Goal: Task Accomplishment & Management: Manage account settings

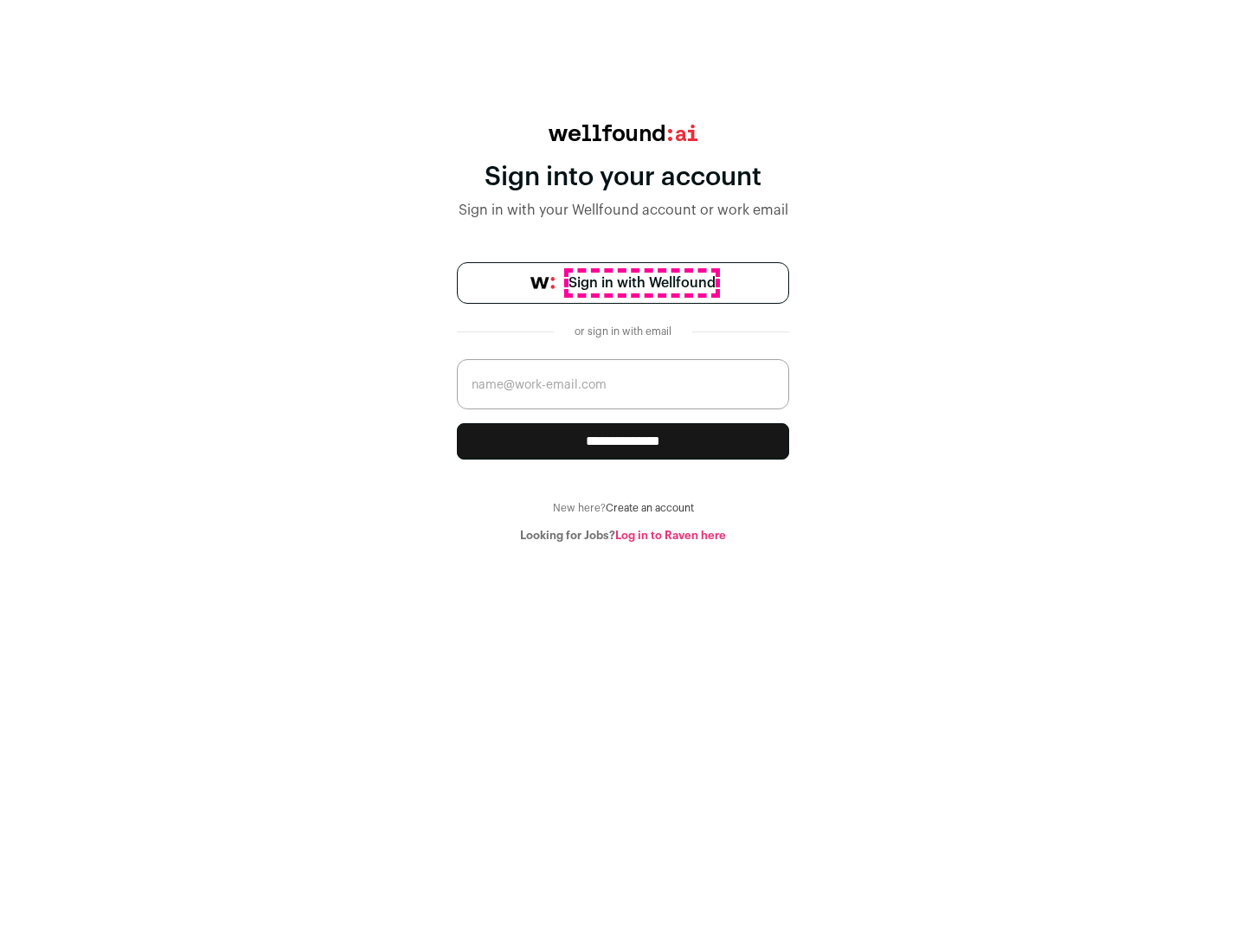
click at [641, 282] on span "Sign in with Wellfound" at bounding box center [642, 282] width 147 height 21
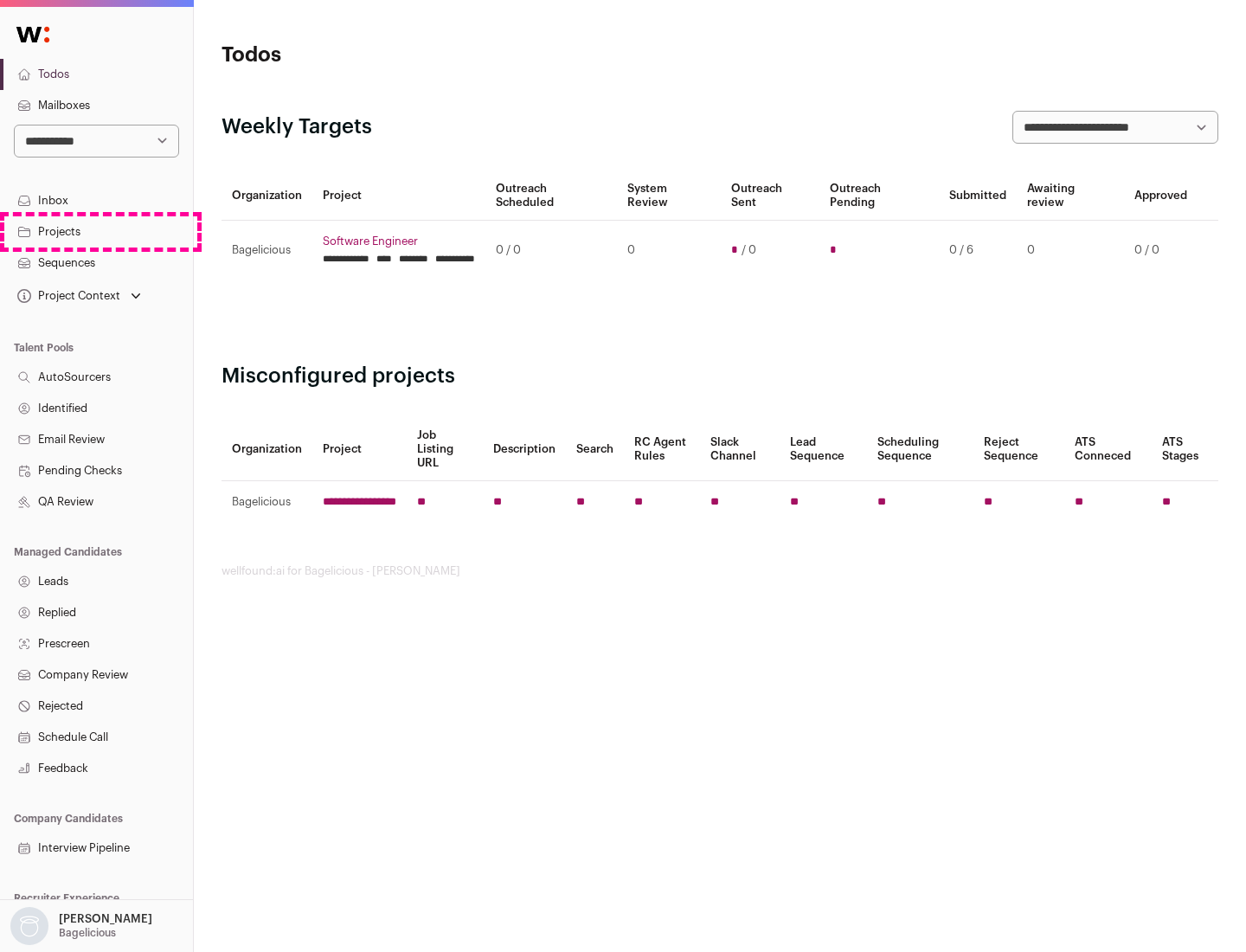
click at [96, 231] on link "Projects" at bounding box center [96, 232] width 193 height 31
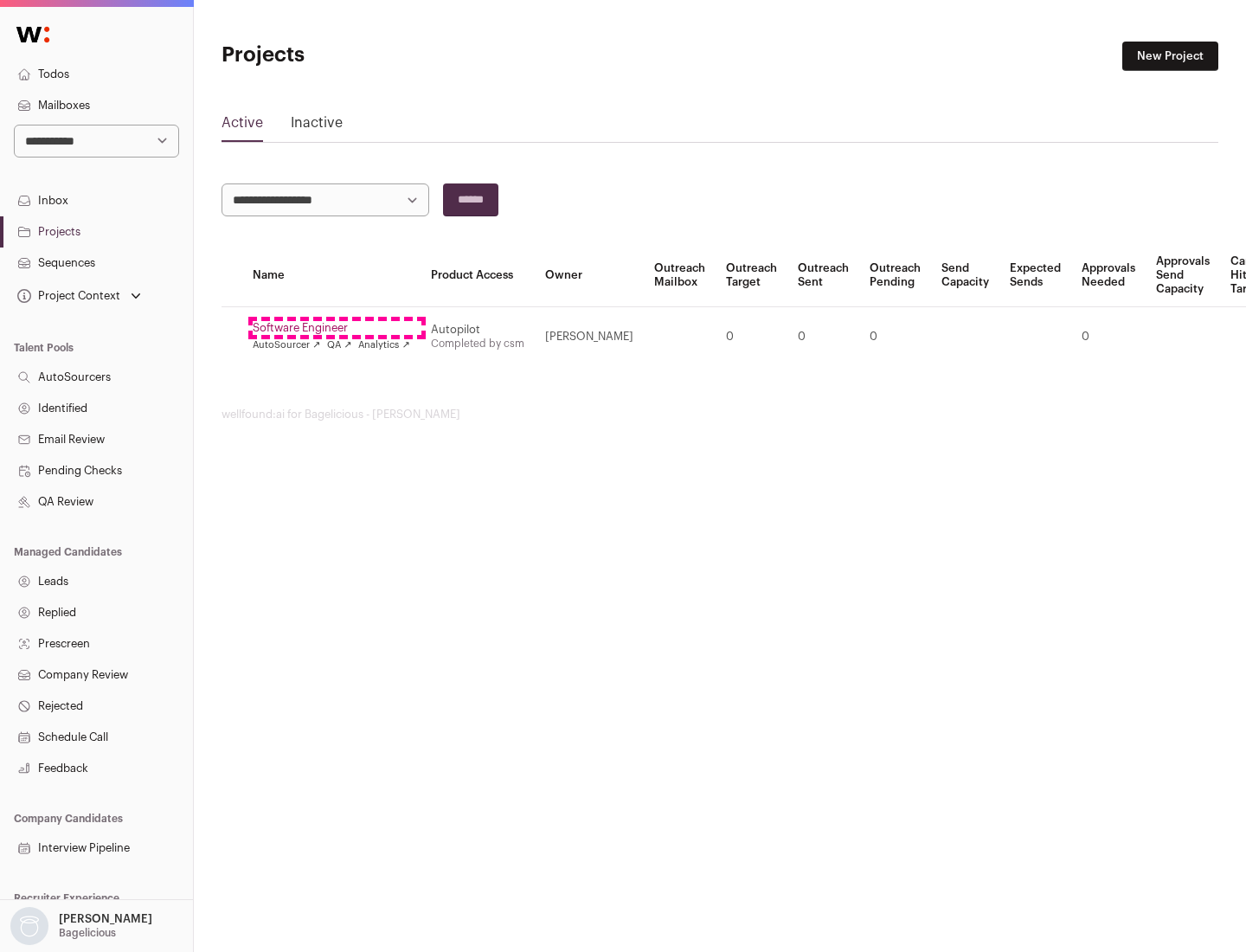
click at [336, 328] on link "Software Engineer" at bounding box center [331, 328] width 157 height 14
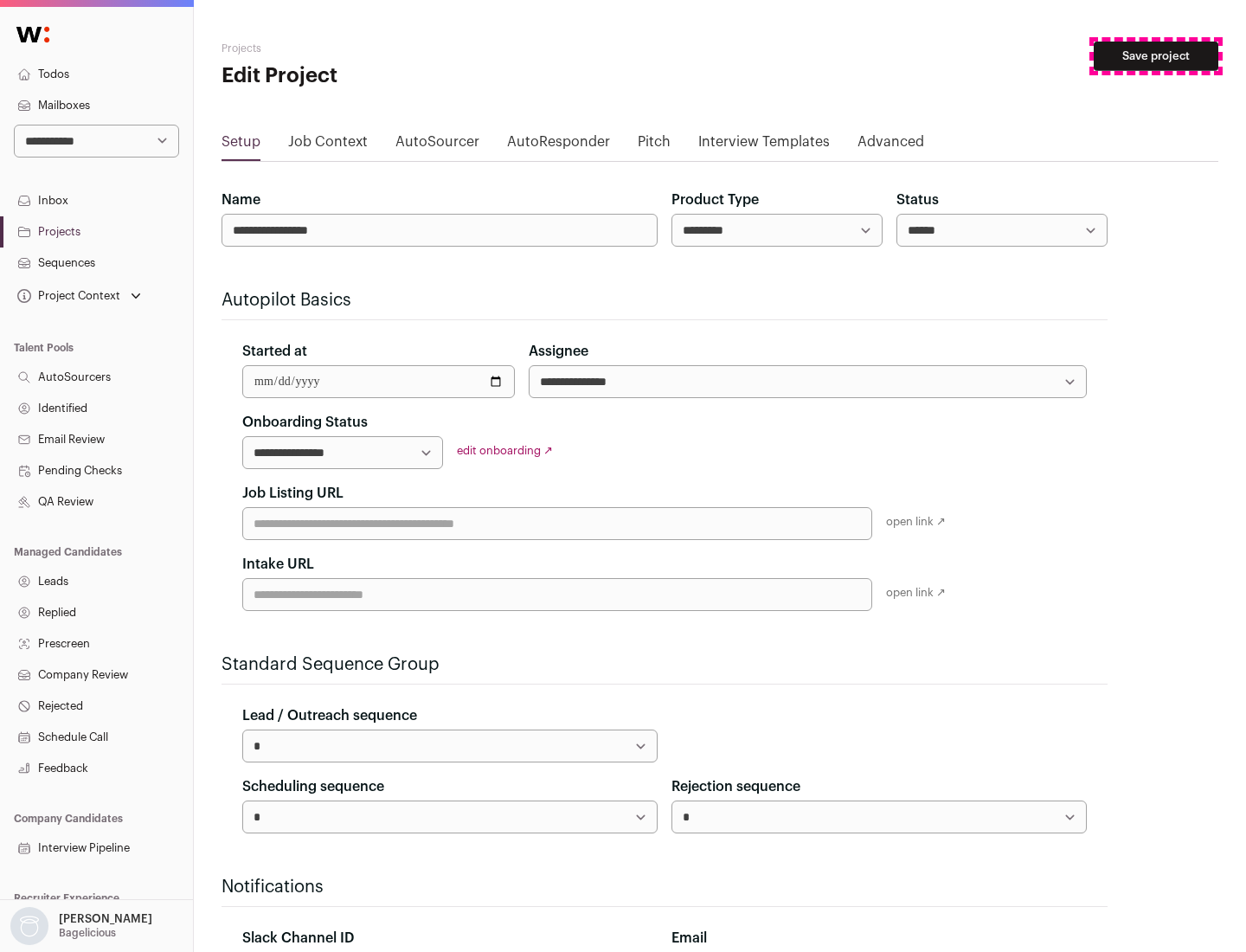
click at [1157, 56] on button "Save project" at bounding box center [1157, 56] width 124 height 29
